Goal: Communication & Community: Answer question/provide support

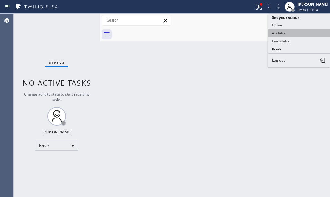
click at [285, 34] on button "Available" at bounding box center [299, 33] width 62 height 8
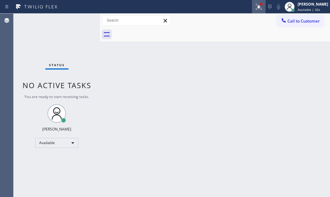
click at [255, 7] on icon at bounding box center [258, 6] width 7 height 7
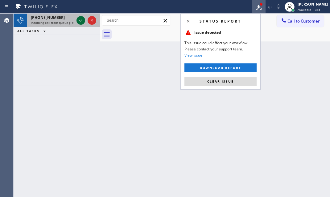
click at [80, 22] on icon at bounding box center [80, 20] width 7 height 7
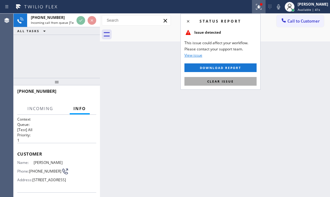
click at [212, 77] on button "Clear issue" at bounding box center [221, 81] width 72 height 9
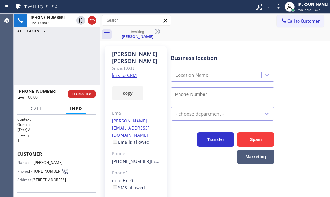
type input "[PHONE_NUMBER]"
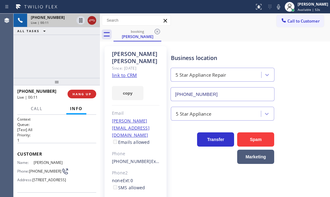
click at [95, 21] on icon at bounding box center [91, 20] width 7 height 7
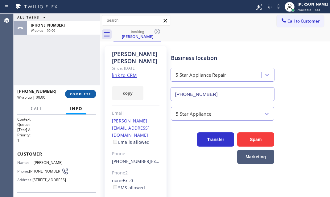
click at [92, 92] on button "COMPLETE" at bounding box center [80, 93] width 31 height 9
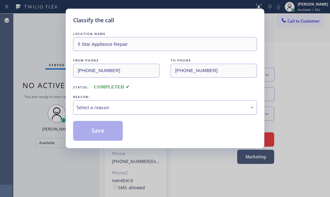
click at [157, 108] on div "Select a reason" at bounding box center [165, 107] width 177 height 7
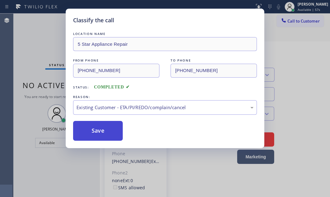
click at [110, 132] on button "Save" at bounding box center [98, 131] width 50 height 20
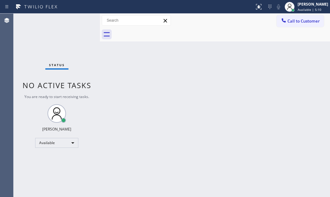
click at [216, 102] on div "Back to Dashboard Change Sender ID Customers Technicians Select a contact Outbo…" at bounding box center [215, 105] width 230 height 183
click at [310, 63] on div "Back to Dashboard Change Sender ID Customers Technicians Select a contact Outbo…" at bounding box center [215, 105] width 230 height 183
click at [279, 66] on div "Back to Dashboard Change Sender ID Customers Technicians Select a contact Outbo…" at bounding box center [215, 105] width 230 height 183
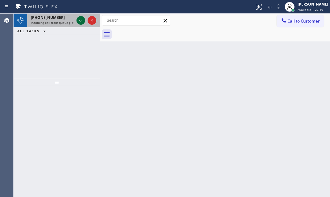
click at [79, 22] on icon at bounding box center [80, 20] width 7 height 7
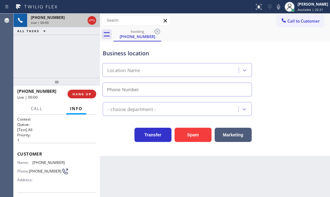
type input "[PHONE_NUMBER]"
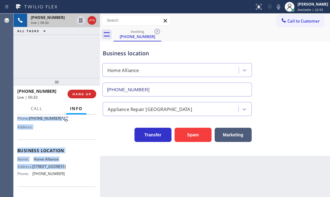
scroll to position [56, 0]
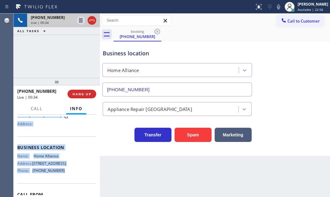
drag, startPoint x: 16, startPoint y: 150, endPoint x: 77, endPoint y: 172, distance: 65.0
click at [77, 172] on div "Context Queue: [Test] All Priority: 1 Customer Name: [PHONE_NUMBER] Phone: [PHO…" at bounding box center [57, 155] width 86 height 82
copy div "Customer Name: [PHONE_NUMBER] Phone: [PHONE_NUMBER] Address: Business location …"
click at [88, 98] on button "HANG UP" at bounding box center [82, 93] width 29 height 9
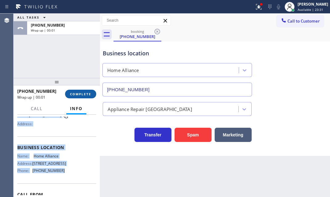
click at [81, 93] on span "COMPLETE" at bounding box center [80, 94] width 21 height 4
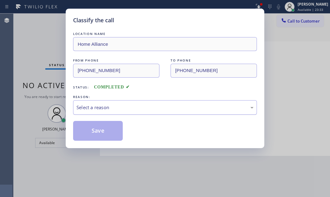
click at [114, 106] on div "Select a reason" at bounding box center [165, 107] width 177 height 7
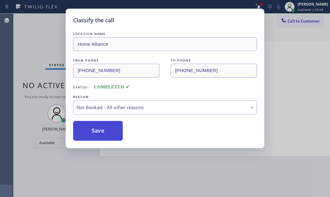
click at [92, 127] on button "Save" at bounding box center [98, 131] width 50 height 20
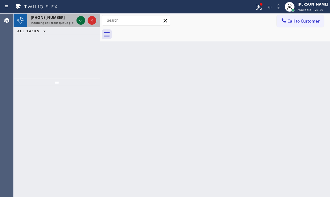
click at [82, 22] on icon at bounding box center [80, 20] width 7 height 7
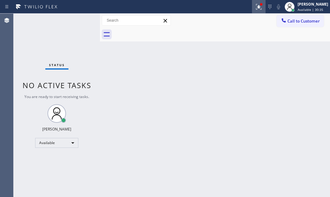
click at [255, 8] on icon at bounding box center [258, 6] width 7 height 7
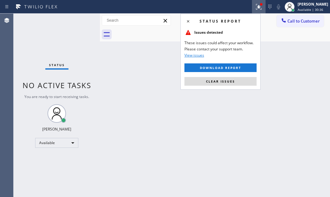
click at [213, 87] on div "Status report Issues detected These issues could affect your workflow. Please c…" at bounding box center [221, 52] width 80 height 76
click at [221, 81] on span "Clear issues" at bounding box center [220, 81] width 29 height 4
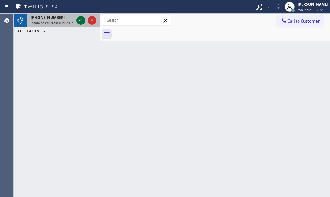
click at [81, 21] on icon at bounding box center [80, 20] width 7 height 7
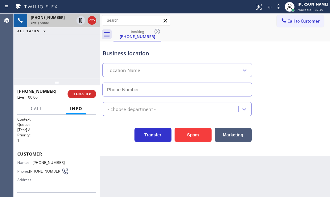
type input "[PHONE_NUMBER]"
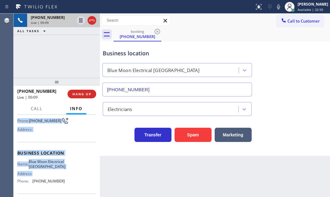
scroll to position [56, 0]
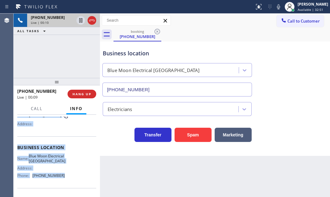
drag, startPoint x: 17, startPoint y: 149, endPoint x: 71, endPoint y: 180, distance: 62.2
click at [71, 180] on div "Context Queue: [Test] All Priority: 1 Customer Name: [PHONE_NUMBER] Phone: [PHO…" at bounding box center [57, 155] width 86 height 82
copy div "Customer Name: [PHONE_NUMBER] Phone: [PHONE_NUMBER] Address: Business location …"
click at [79, 19] on icon at bounding box center [80, 20] width 7 height 7
click at [81, 19] on icon at bounding box center [81, 20] width 4 height 4
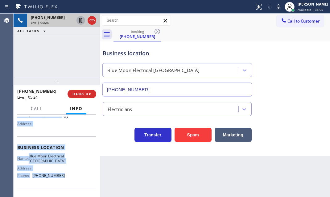
click at [82, 21] on icon at bounding box center [80, 20] width 7 height 7
click at [80, 21] on icon at bounding box center [81, 20] width 4 height 4
click at [90, 19] on icon at bounding box center [91, 20] width 7 height 7
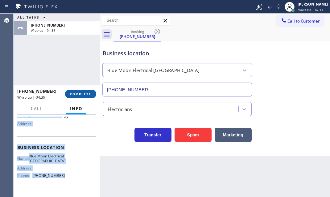
click at [88, 95] on span "COMPLETE" at bounding box center [80, 94] width 21 height 4
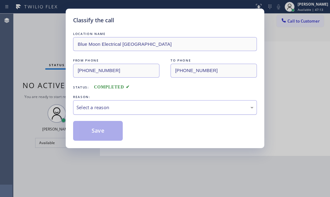
click at [116, 104] on div "Select a reason" at bounding box center [165, 107] width 177 height 7
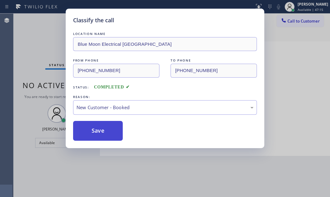
click at [93, 128] on button "Save" at bounding box center [98, 131] width 50 height 20
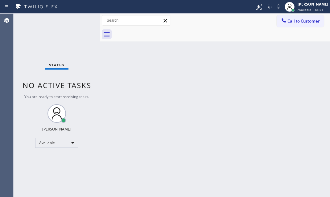
click at [76, 25] on div "Status No active tasks You are ready to start receiving tasks. [PERSON_NAME] Av…" at bounding box center [57, 105] width 86 height 183
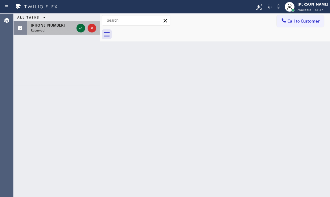
click at [81, 29] on icon at bounding box center [80, 27] width 7 height 7
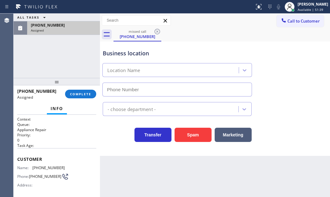
type input "[PHONE_NUMBER]"
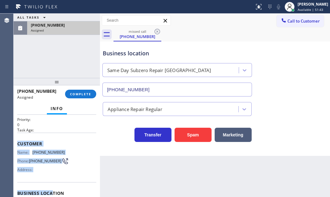
scroll to position [56, 0]
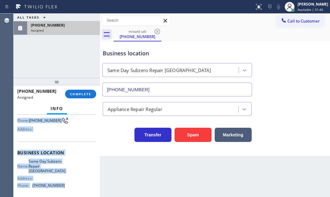
drag, startPoint x: 15, startPoint y: 156, endPoint x: 68, endPoint y: 183, distance: 58.8
click at [68, 183] on div "Context Queue: Appliance Repair Priority: 0 Task Age: Customer Name: [PHONE_NUM…" at bounding box center [57, 155] width 86 height 82
copy div "Customer Name: [PHONE_NUMBER] Phone: [PHONE_NUMBER] Address: Business location …"
click at [305, 23] on span "Call to Customer" at bounding box center [304, 21] width 32 height 6
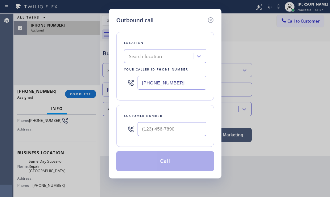
click at [75, 68] on div "Outbound call Location Search location Your caller id phone number [PHONE_NUMBE…" at bounding box center [165, 98] width 330 height 197
click at [85, 93] on div "Outbound call Location Search location Your caller id phone number [PHONE_NUMBE…" at bounding box center [165, 98] width 330 height 197
click at [212, 18] on icon at bounding box center [210, 19] width 7 height 7
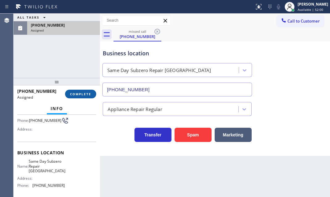
click at [77, 95] on span "COMPLETE" at bounding box center [80, 94] width 21 height 4
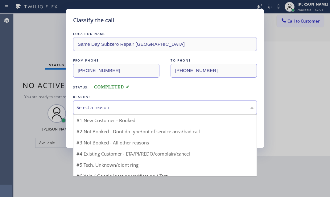
click at [166, 110] on div "Select a reason" at bounding box center [165, 107] width 177 height 7
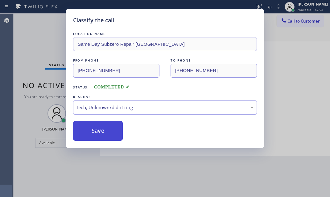
click at [96, 123] on button "Save" at bounding box center [98, 131] width 50 height 20
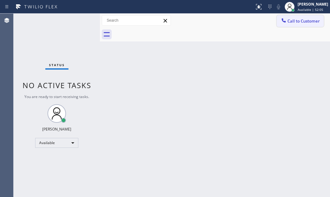
click at [303, 22] on span "Call to Customer" at bounding box center [304, 21] width 32 height 6
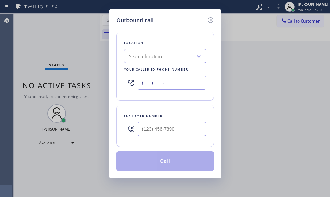
click at [182, 82] on input "(___) ___-____" at bounding box center [172, 83] width 69 height 14
paste input "818) 477-1273"
type input "[PHONE_NUMBER]"
click at [155, 129] on input "(___) ___-____" at bounding box center [172, 129] width 69 height 14
paste input "866) 430-0311"
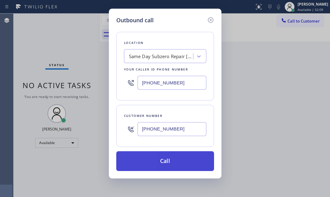
type input "[PHONE_NUMBER]"
click at [180, 160] on button "Call" at bounding box center [165, 161] width 98 height 20
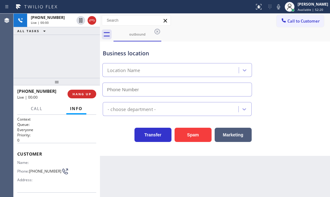
type input "[PHONE_NUMBER]"
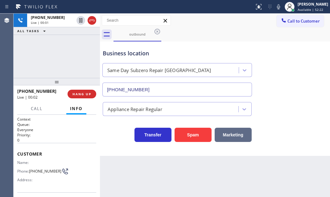
click at [230, 135] on button "Marketing" at bounding box center [233, 134] width 37 height 14
click at [87, 93] on span "HANG UP" at bounding box center [82, 94] width 19 height 4
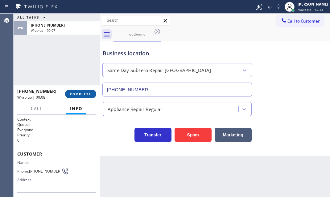
click at [83, 94] on span "COMPLETE" at bounding box center [80, 94] width 21 height 4
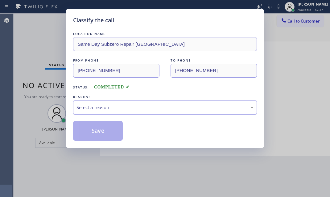
click at [143, 107] on div "Select a reason" at bounding box center [165, 107] width 177 height 7
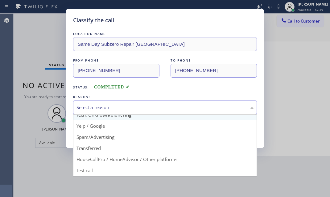
scroll to position [41, 0]
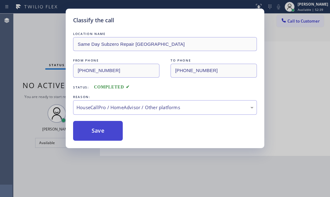
click at [95, 127] on button "Save" at bounding box center [98, 131] width 50 height 20
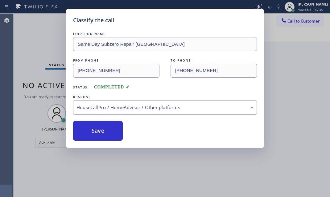
click at [309, 111] on div "Classify the call LOCATION NAME Same Day Subzero Repair Calabasas FROM PHONE [P…" at bounding box center [165, 98] width 330 height 197
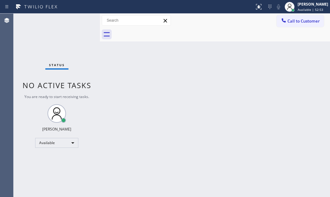
click at [210, 48] on div "Back to Dashboard Change Sender ID Customers Technicians Select a contact Outbo…" at bounding box center [215, 105] width 230 height 183
click at [217, 68] on div "Back to Dashboard Change Sender ID Customers Technicians Select a contact Outbo…" at bounding box center [215, 105] width 230 height 183
click at [293, 68] on div "Back to Dashboard Change Sender ID Customers Technicians Select a contact Outbo…" at bounding box center [215, 105] width 230 height 183
click at [243, 142] on div "Back to Dashboard Change Sender ID Customers Technicians Select a contact Outbo…" at bounding box center [215, 105] width 230 height 183
click at [213, 187] on div "Back to Dashboard Change Sender ID Customers Technicians Select a contact Outbo…" at bounding box center [215, 105] width 230 height 183
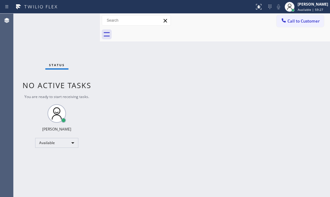
click at [100, 141] on div at bounding box center [100, 105] width 0 height 183
click at [51, 31] on div "Status No active tasks You are ready to start receiving tasks. [PERSON_NAME] Av…" at bounding box center [57, 105] width 86 height 183
click at [229, 91] on div "Back to Dashboard Change Sender ID Customers Technicians Select a contact Outbo…" at bounding box center [215, 105] width 230 height 183
click at [228, 92] on div "Back to Dashboard Change Sender ID Customers Technicians Select a contact Outbo…" at bounding box center [215, 105] width 230 height 183
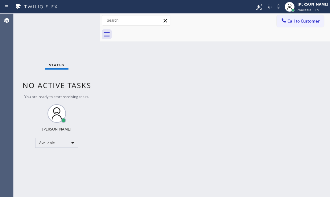
click at [228, 92] on div "Back to Dashboard Change Sender ID Customers Technicians Select a contact Outbo…" at bounding box center [215, 105] width 230 height 183
click at [226, 92] on div "Back to Dashboard Change Sender ID Customers Technicians Select a contact Outbo…" at bounding box center [215, 105] width 230 height 183
click at [225, 92] on div "Back to Dashboard Change Sender ID Customers Technicians Select a contact Outbo…" at bounding box center [215, 105] width 230 height 183
click at [51, 21] on div "Status No active tasks You are ready to start receiving tasks. [PERSON_NAME] Av…" at bounding box center [57, 105] width 86 height 183
drag, startPoint x: 52, startPoint y: 21, endPoint x: 56, endPoint y: 22, distance: 3.5
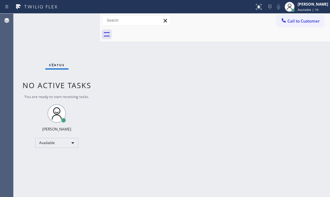
click at [55, 22] on div "Status No active tasks You are ready to start receiving tasks. [PERSON_NAME] Av…" at bounding box center [57, 105] width 86 height 183
click at [234, 112] on div "Back to Dashboard Change Sender ID Customers Technicians Select a contact Outbo…" at bounding box center [215, 105] width 230 height 183
click at [233, 113] on div "Back to Dashboard Change Sender ID Customers Technicians Select a contact Outbo…" at bounding box center [215, 105] width 230 height 183
click at [44, 37] on div "Status No active tasks You are ready to start receiving tasks. [PERSON_NAME] Av…" at bounding box center [57, 105] width 86 height 183
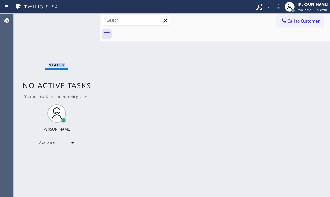
click at [44, 37] on div "Status No active tasks You are ready to start receiving tasks. [PERSON_NAME] Av…" at bounding box center [57, 105] width 86 height 183
click at [122, 70] on div "Back to Dashboard Change Sender ID Customers Technicians Select a contact Outbo…" at bounding box center [215, 105] width 230 height 183
click at [199, 117] on div "Back to Dashboard Change Sender ID Customers Technicians Select a contact Outbo…" at bounding box center [215, 105] width 230 height 183
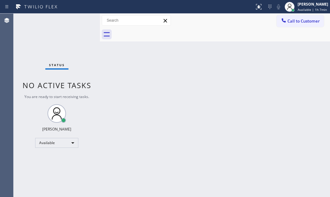
click at [255, 97] on div "Back to Dashboard Change Sender ID Customers Technicians Select a contact Outbo…" at bounding box center [215, 105] width 230 height 183
click at [265, 143] on div "Back to Dashboard Change Sender ID Customers Technicians Select a contact Outbo…" at bounding box center [215, 105] width 230 height 183
click at [243, 100] on div "Back to Dashboard Change Sender ID Customers Technicians Select a contact Outbo…" at bounding box center [215, 105] width 230 height 183
click at [312, 94] on div "Back to Dashboard Change Sender ID Customers Technicians Select a contact Outbo…" at bounding box center [215, 105] width 230 height 183
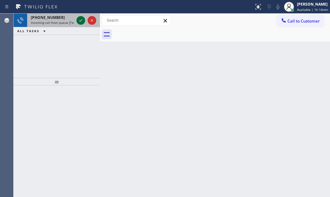
click at [81, 19] on icon at bounding box center [80, 20] width 7 height 7
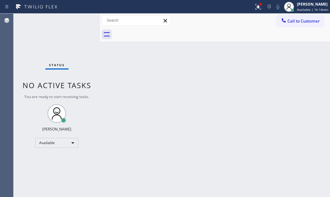
click at [83, 18] on div "Status No active tasks You are ready to start receiving tasks. [PERSON_NAME] Av…" at bounding box center [57, 105] width 86 height 183
click at [255, 7] on icon at bounding box center [258, 6] width 7 height 7
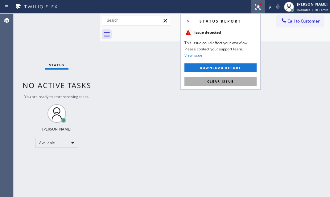
click at [234, 81] on button "Clear issue" at bounding box center [221, 81] width 72 height 9
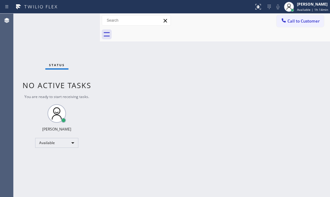
click at [92, 37] on div "Status No active tasks You are ready to start receiving tasks. [PERSON_NAME] Av…" at bounding box center [57, 105] width 86 height 183
click at [248, 105] on div "Back to Dashboard Change Sender ID Customers Technicians Select a contact Outbo…" at bounding box center [215, 105] width 230 height 183
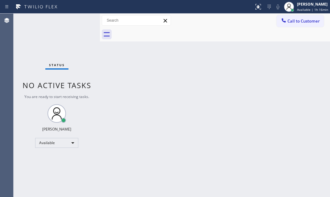
click at [248, 105] on div "Back to Dashboard Change Sender ID Customers Technicians Select a contact Outbo…" at bounding box center [215, 105] width 230 height 183
click at [128, 142] on div "Back to Dashboard Change Sender ID Customers Technicians Select a contact Outbo…" at bounding box center [215, 105] width 230 height 183
click at [249, 140] on div "Back to Dashboard Change Sender ID Customers Technicians Select a contact Outbo…" at bounding box center [215, 105] width 230 height 183
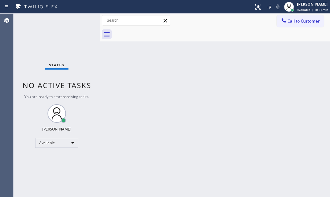
click at [250, 140] on div "Back to Dashboard Change Sender ID Customers Technicians Select a contact Outbo…" at bounding box center [215, 105] width 230 height 183
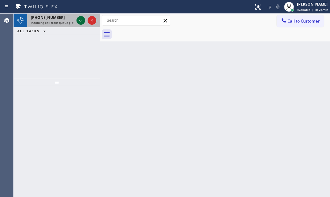
click at [80, 20] on icon at bounding box center [80, 20] width 7 height 7
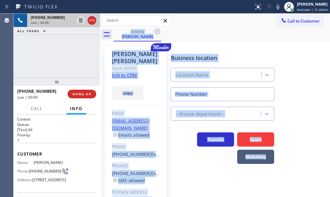
type input "[PHONE_NUMBER]"
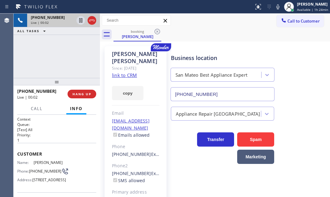
click at [49, 48] on div "[PHONE_NUMBER] Live | 00:02 ALL TASKS ALL TASKS ACTIVE TASKS TASKS IN WRAP UP" at bounding box center [57, 46] width 86 height 64
click at [91, 22] on icon at bounding box center [91, 20] width 7 height 7
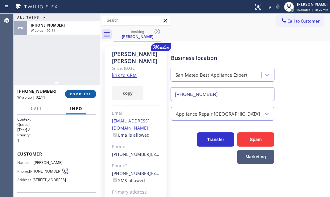
click at [83, 93] on span "COMPLETE" at bounding box center [80, 94] width 21 height 4
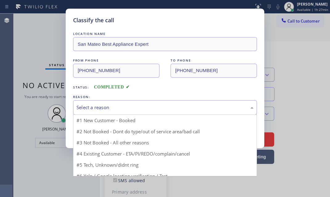
click at [135, 106] on div "Select a reason" at bounding box center [165, 107] width 177 height 7
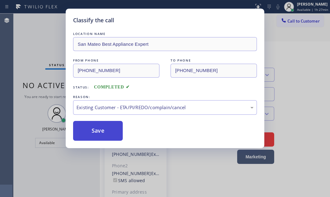
click at [85, 127] on button "Save" at bounding box center [98, 131] width 50 height 20
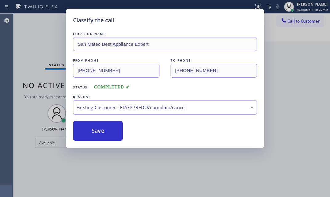
click at [296, 63] on div "Classify the call LOCATION NAME [GEOGRAPHIC_DATA] Best Appliance Expert FROM PH…" at bounding box center [165, 98] width 330 height 197
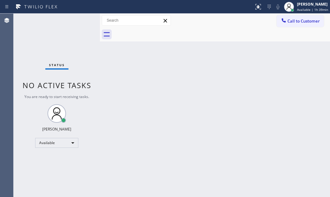
click at [79, 42] on div "Status No active tasks You are ready to start receiving tasks. [PERSON_NAME] Av…" at bounding box center [57, 105] width 86 height 183
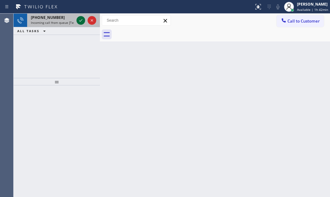
click at [77, 21] on icon at bounding box center [80, 20] width 7 height 7
click at [76, 14] on div at bounding box center [86, 21] width 22 height 14
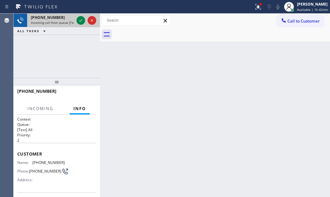
click at [77, 16] on div at bounding box center [86, 21] width 22 height 14
click at [77, 17] on icon at bounding box center [80, 20] width 7 height 7
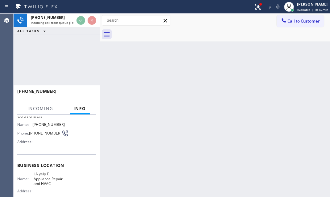
scroll to position [84, 0]
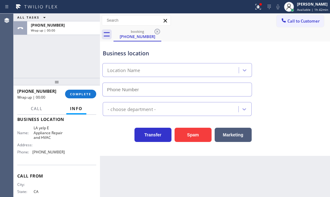
type input "[PHONE_NUMBER]"
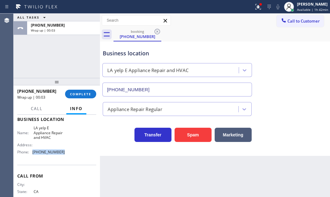
drag, startPoint x: 58, startPoint y: 154, endPoint x: 30, endPoint y: 153, distance: 28.1
click at [30, 153] on div "Phone: [PHONE_NUMBER]" at bounding box center [41, 151] width 48 height 5
copy div "[PHONE_NUMBER]"
click at [301, 22] on span "Call to Customer" at bounding box center [304, 21] width 32 height 6
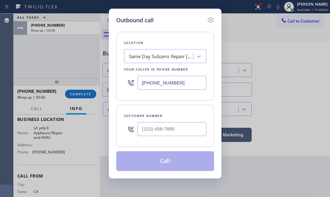
click at [181, 84] on input "[PHONE_NUMBER]" at bounding box center [172, 83] width 69 height 14
paste input "55) 900-0095"
type input "[PHONE_NUMBER]"
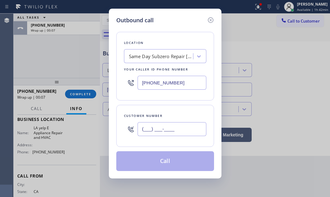
click at [170, 132] on input "(___) ___-____" at bounding box center [172, 129] width 69 height 14
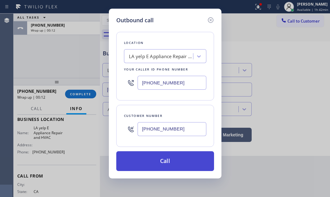
type input "[PHONE_NUMBER]"
click at [176, 158] on button "Call" at bounding box center [165, 161] width 98 height 20
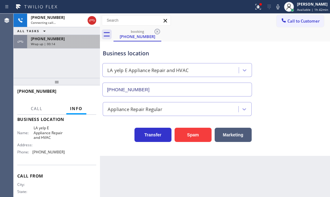
click at [59, 44] on div "Wrap up | 00:14" at bounding box center [63, 44] width 65 height 4
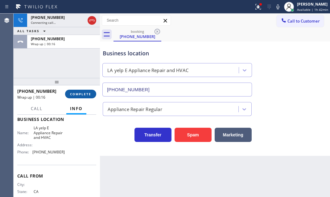
click at [84, 96] on button "COMPLETE" at bounding box center [80, 93] width 31 height 9
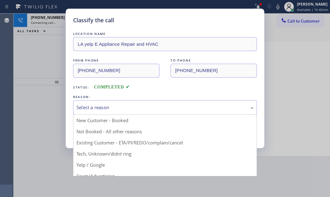
click at [130, 108] on div "Select a reason" at bounding box center [165, 107] width 177 height 7
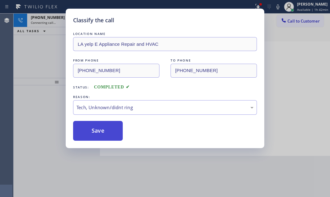
click at [101, 132] on button "Save" at bounding box center [98, 131] width 50 height 20
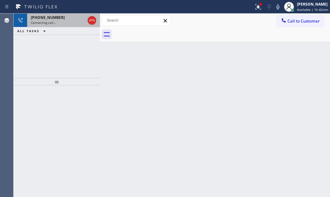
click at [62, 24] on div "Connecting call…" at bounding box center [58, 22] width 54 height 4
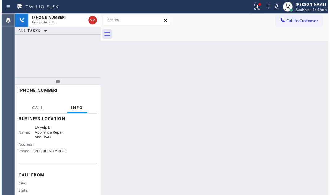
scroll to position [84, 0]
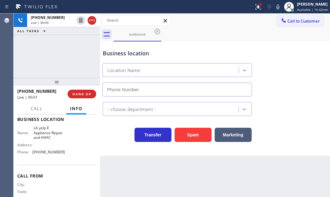
type input "[PHONE_NUMBER]"
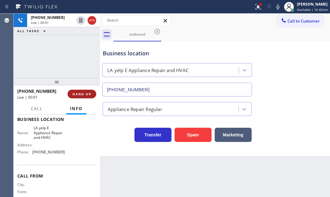
click at [82, 93] on span "HANG UP" at bounding box center [82, 94] width 19 height 4
click at [82, 95] on span "HANG UP" at bounding box center [82, 94] width 19 height 4
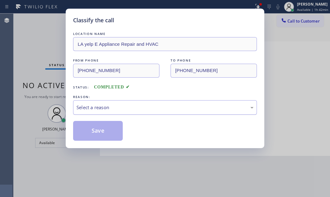
click at [112, 109] on div "Select a reason" at bounding box center [165, 107] width 177 height 7
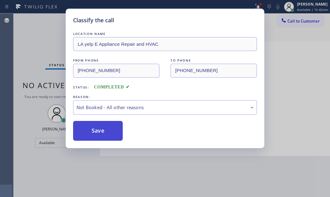
click at [91, 130] on button "Save" at bounding box center [98, 131] width 50 height 20
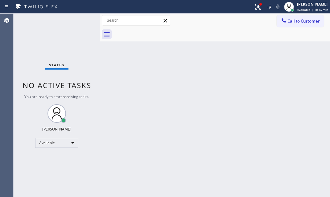
click at [200, 60] on div "Back to Dashboard Change Sender ID Customers Technicians Select a contact Outbo…" at bounding box center [215, 105] width 230 height 183
click at [133, 67] on div "Back to Dashboard Change Sender ID Customers Technicians Select a contact Outbo…" at bounding box center [215, 105] width 230 height 183
click at [255, 8] on icon at bounding box center [258, 7] width 6 height 6
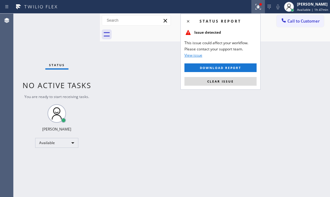
click at [229, 78] on button "Clear issue" at bounding box center [221, 81] width 72 height 9
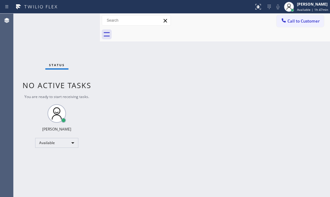
click at [251, 106] on div "Back to Dashboard Change Sender ID Customers Technicians Select a contact Outbo…" at bounding box center [215, 105] width 230 height 183
click at [207, 127] on div "Back to Dashboard Change Sender ID Customers Technicians Select a contact Outbo…" at bounding box center [215, 105] width 230 height 183
click at [192, 108] on div "Back to Dashboard Change Sender ID Customers Technicians Select a contact Outbo…" at bounding box center [215, 105] width 230 height 183
drag, startPoint x: 141, startPoint y: 110, endPoint x: 139, endPoint y: 113, distance: 3.3
click at [139, 113] on div "Back to Dashboard Change Sender ID Customers Technicians Select a contact Outbo…" at bounding box center [215, 105] width 230 height 183
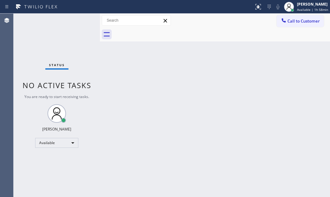
click at [279, 149] on div "Back to Dashboard Change Sender ID Customers Technicians Select a contact Outbo…" at bounding box center [215, 105] width 230 height 183
click at [221, 83] on div "Back to Dashboard Change Sender ID Customers Technicians Select a contact Outbo…" at bounding box center [215, 105] width 230 height 183
click at [240, 105] on div "Back to Dashboard Change Sender ID Customers Technicians Select a contact Outbo…" at bounding box center [215, 105] width 230 height 183
click at [140, 109] on div "Back to Dashboard Change Sender ID Customers Technicians Select a contact Outbo…" at bounding box center [215, 105] width 230 height 183
click at [228, 156] on div "Back to Dashboard Change Sender ID Customers Technicians Select a contact Outbo…" at bounding box center [215, 105] width 230 height 183
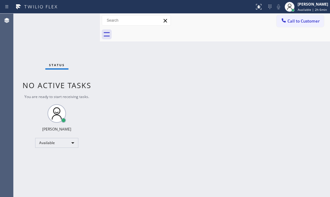
click at [240, 115] on div "Back to Dashboard Change Sender ID Customers Technicians Select a contact Outbo…" at bounding box center [215, 105] width 230 height 183
click at [249, 148] on div "Back to Dashboard Change Sender ID Customers Technicians Select a contact Outbo…" at bounding box center [215, 104] width 230 height 181
click at [255, 160] on div "Back to Dashboard Change Sender ID Customers Technicians Select a contact Outbo…" at bounding box center [215, 104] width 230 height 181
click at [278, 106] on div "Back to Dashboard Change Sender ID Customers Technicians Select a contact Outbo…" at bounding box center [215, 104] width 230 height 181
click at [213, 90] on div "Back to Dashboard Change Sender ID Customers Technicians Select a contact Outbo…" at bounding box center [215, 104] width 230 height 181
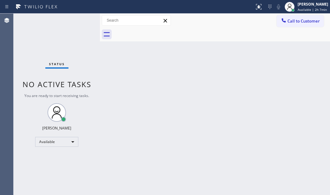
click at [213, 90] on div "Back to Dashboard Change Sender ID Customers Technicians Select a contact Outbo…" at bounding box center [215, 104] width 230 height 181
click at [194, 127] on div "Back to Dashboard Change Sender ID Customers Technicians Select a contact Outbo…" at bounding box center [215, 104] width 230 height 181
click at [262, 114] on div "Back to Dashboard Change Sender ID Customers Technicians Select a contact Outbo…" at bounding box center [215, 104] width 230 height 181
click at [253, 106] on div "Back to Dashboard Change Sender ID Customers Technicians Select a contact Outbo…" at bounding box center [215, 104] width 230 height 181
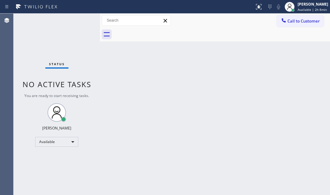
click at [253, 90] on div "Back to Dashboard Change Sender ID Customers Technicians Select a contact Outbo…" at bounding box center [215, 104] width 230 height 181
click at [311, 154] on div "Back to Dashboard Change Sender ID Customers Technicians Select a contact Outbo…" at bounding box center [215, 104] width 230 height 181
click at [250, 104] on div "Back to Dashboard Change Sender ID Customers Technicians Select a contact Outbo…" at bounding box center [215, 104] width 230 height 181
click at [294, 57] on div "Back to Dashboard Change Sender ID Customers Technicians Select a contact Outbo…" at bounding box center [215, 104] width 230 height 181
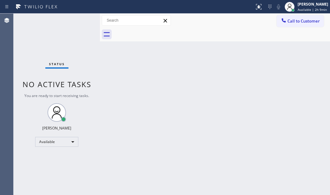
click at [294, 57] on div "Back to Dashboard Change Sender ID Customers Technicians Select a contact Outbo…" at bounding box center [215, 104] width 230 height 181
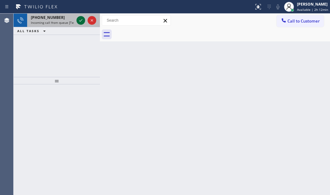
click at [83, 22] on icon at bounding box center [80, 20] width 7 height 7
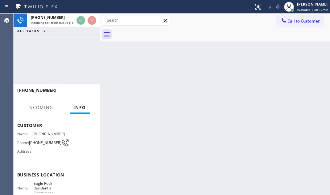
scroll to position [84, 0]
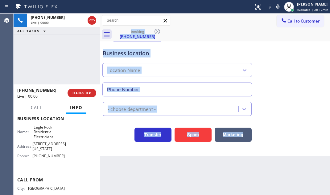
type input "[PHONE_NUMBER]"
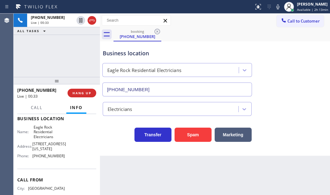
click at [58, 137] on span "Eagle Rock Residential Electricians" at bounding box center [49, 132] width 31 height 14
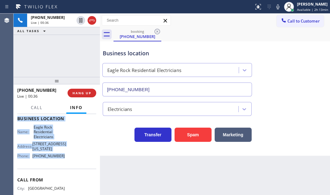
drag, startPoint x: 15, startPoint y: 122, endPoint x: 74, endPoint y: 164, distance: 72.6
click at [74, 164] on div "Context Queue: [Test] All Priority: 2 Customer Name: [PHONE_NUMBER] Phone: [PHO…" at bounding box center [57, 154] width 86 height 81
copy div "Customer Name: [PHONE_NUMBER] Phone: [PHONE_NUMBER] Address: Business location …"
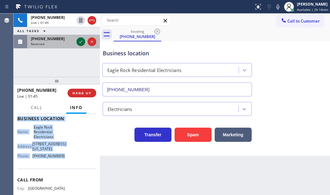
click at [78, 42] on icon at bounding box center [80, 41] width 7 height 7
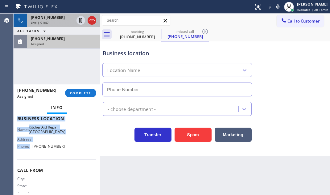
type input "[PHONE_NUMBER]"
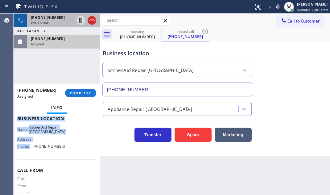
click at [67, 21] on div "Live | 01:48" at bounding box center [52, 22] width 43 height 4
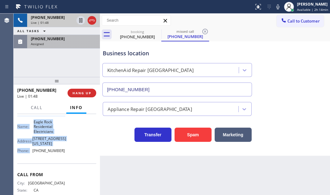
scroll to position [84, 0]
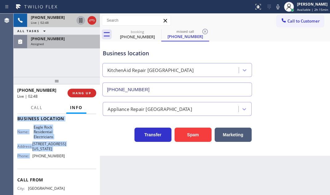
click at [80, 20] on icon at bounding box center [80, 20] width 7 height 7
click at [79, 20] on icon at bounding box center [80, 20] width 7 height 7
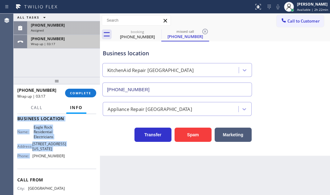
click at [83, 42] on div "Wrap up | 03:17" at bounding box center [63, 44] width 65 height 4
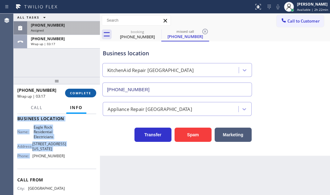
click at [88, 95] on span "COMPLETE" at bounding box center [80, 93] width 21 height 4
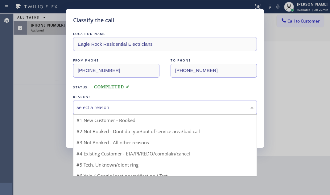
click at [149, 109] on div "Select a reason" at bounding box center [165, 107] width 177 height 7
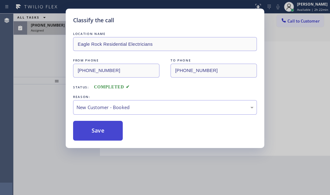
click at [102, 130] on button "Save" at bounding box center [98, 131] width 50 height 20
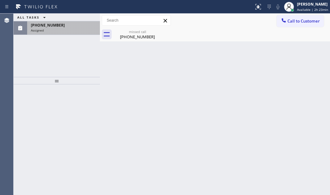
click at [79, 31] on div "Assigned" at bounding box center [63, 30] width 65 height 4
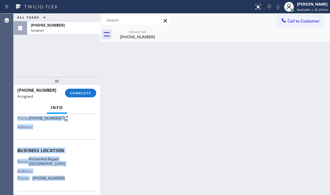
scroll to position [84, 0]
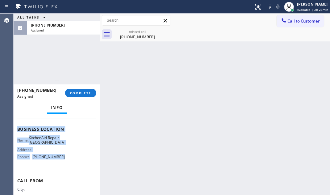
drag, startPoint x: 16, startPoint y: 160, endPoint x: 67, endPoint y: 168, distance: 52.1
click at [67, 168] on div "Context Queue: Appliance Repair High End Priority: 0 Task Age: [DEMOGRAPHIC_DAT…" at bounding box center [57, 154] width 86 height 81
copy div "Customer Name: [PHONE_NUMBER] Phone: [PHONE_NUMBER] Address: Business location …"
click at [81, 93] on span "COMPLETE" at bounding box center [80, 93] width 21 height 4
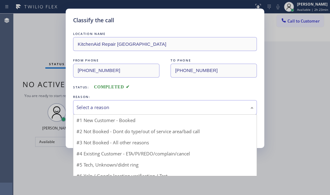
click at [143, 105] on div "Select a reason" at bounding box center [165, 107] width 177 height 7
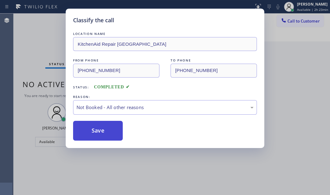
drag, startPoint x: 99, startPoint y: 127, endPoint x: 118, endPoint y: 127, distance: 18.8
click at [100, 127] on button "Save" at bounding box center [98, 131] width 50 height 20
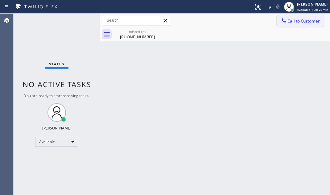
click at [303, 22] on span "Call to Customer" at bounding box center [304, 21] width 32 height 6
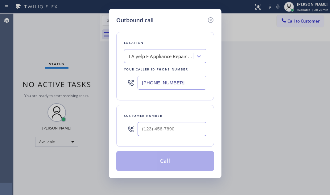
click at [184, 81] on input "[PHONE_NUMBER]" at bounding box center [172, 83] width 69 height 14
paste input "305) 676-0519"
type input "[PHONE_NUMBER]"
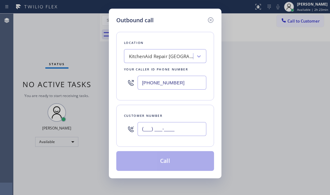
click at [168, 128] on input "(___) ___-____" at bounding box center [172, 129] width 69 height 14
paste input "305) 361-1689"
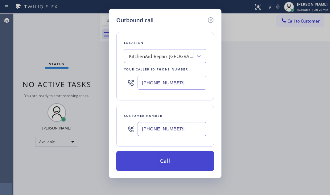
type input "[PHONE_NUMBER]"
click at [174, 158] on button "Call" at bounding box center [165, 161] width 98 height 20
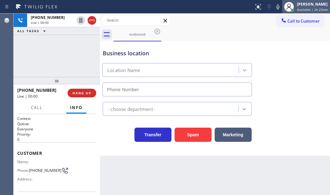
type input "[PHONE_NUMBER]"
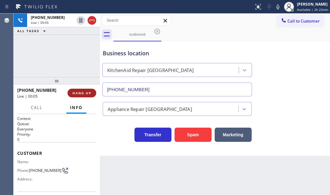
click at [79, 93] on span "HANG UP" at bounding box center [82, 93] width 19 height 4
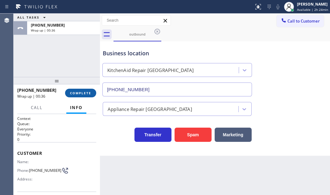
click at [75, 89] on button "COMPLETE" at bounding box center [80, 93] width 31 height 9
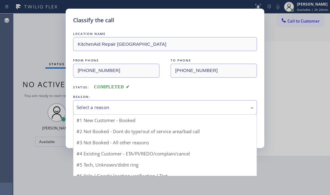
click at [153, 111] on div "Select a reason" at bounding box center [165, 107] width 184 height 15
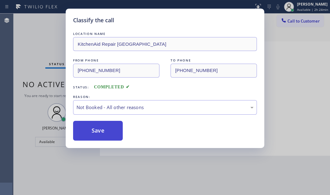
click at [93, 126] on button "Save" at bounding box center [98, 131] width 50 height 20
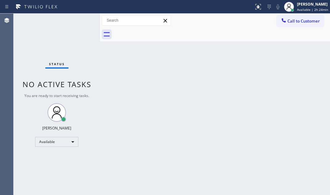
click at [194, 151] on div "Back to Dashboard Change Sender ID Customers Technicians Select a contact Outbo…" at bounding box center [215, 104] width 230 height 181
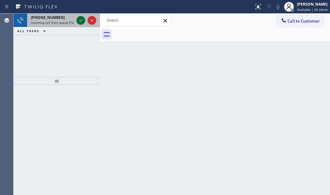
click at [80, 19] on icon at bounding box center [80, 20] width 7 height 7
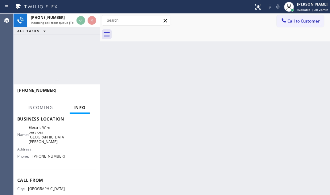
scroll to position [84, 0]
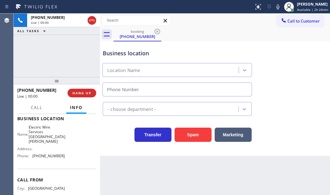
type input "[PHONE_NUMBER]"
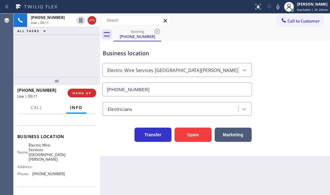
scroll to position [28, 0]
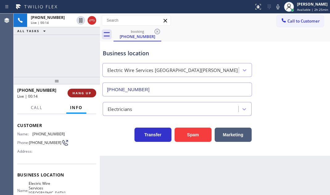
click at [86, 94] on span "HANG UP" at bounding box center [82, 93] width 19 height 4
click at [84, 94] on span "HANG UP" at bounding box center [82, 93] width 19 height 4
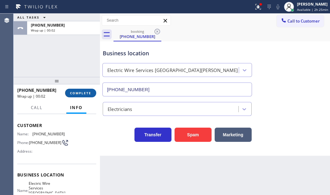
click at [80, 96] on button "COMPLETE" at bounding box center [80, 93] width 31 height 9
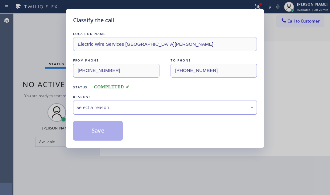
click at [142, 107] on div "Select a reason" at bounding box center [165, 107] width 177 height 7
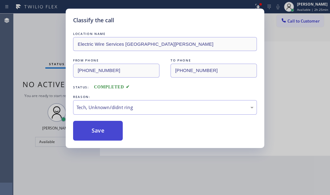
click at [113, 129] on button "Save" at bounding box center [98, 131] width 50 height 20
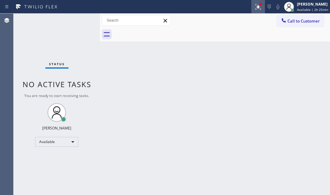
click at [255, 6] on icon at bounding box center [258, 7] width 6 height 6
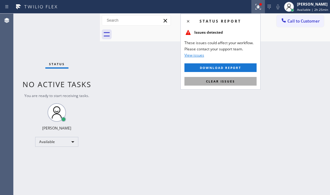
click at [221, 83] on span "Clear issues" at bounding box center [220, 81] width 29 height 4
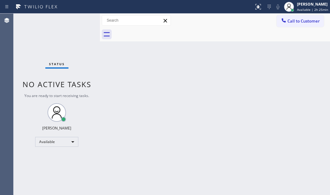
drag, startPoint x: 280, startPoint y: 80, endPoint x: 328, endPoint y: 61, distance: 52.2
click at [280, 80] on div "Back to Dashboard Change Sender ID Customers Technicians Select a contact Outbo…" at bounding box center [215, 104] width 230 height 181
click at [186, 111] on div "Back to Dashboard Change Sender ID Customers Technicians Select a contact Outbo…" at bounding box center [215, 104] width 230 height 181
click at [128, 73] on div "Back to Dashboard Change Sender ID Customers Technicians Select a contact Outbo…" at bounding box center [215, 104] width 230 height 181
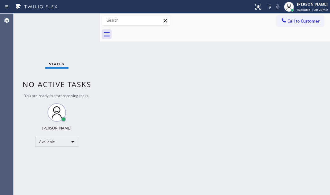
click at [294, 77] on div "Back to Dashboard Change Sender ID Customers Technicians Select a contact Outbo…" at bounding box center [215, 104] width 230 height 181
click at [291, 73] on div "Back to Dashboard Change Sender ID Customers Technicians Select a contact Outbo…" at bounding box center [215, 104] width 230 height 181
click at [25, 39] on div "Status No active tasks You are ready to start receiving tasks. [PERSON_NAME] Av…" at bounding box center [57, 104] width 86 height 181
click at [225, 85] on div "Back to Dashboard Change Sender ID Customers Technicians Select a contact Outbo…" at bounding box center [215, 104] width 230 height 181
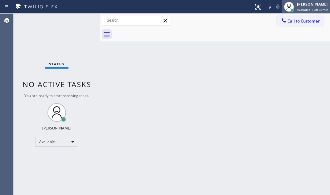
click at [297, 9] on span "Available | 2h 39min" at bounding box center [312, 9] width 31 height 4
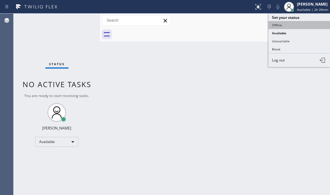
click at [287, 25] on button "Offline" at bounding box center [299, 25] width 62 height 8
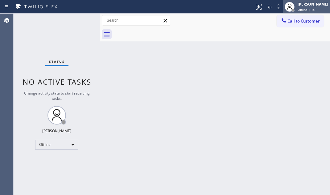
click at [304, 7] on div "[PERSON_NAME] Offline | 1s" at bounding box center [314, 6] width 34 height 11
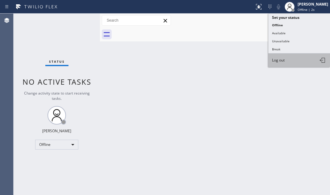
click at [287, 61] on button "Log out" at bounding box center [299, 60] width 62 height 14
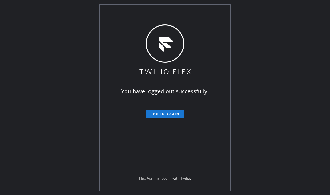
click at [277, 161] on div "You have logged out successfully! Log in again Flex Admin? Log in with Twilio." at bounding box center [165, 97] width 330 height 195
click at [14, 49] on div "You have logged out successfully! Log in again Flex Admin? Log in with Twilio." at bounding box center [165, 97] width 330 height 195
